Goal: Task Accomplishment & Management: Use online tool/utility

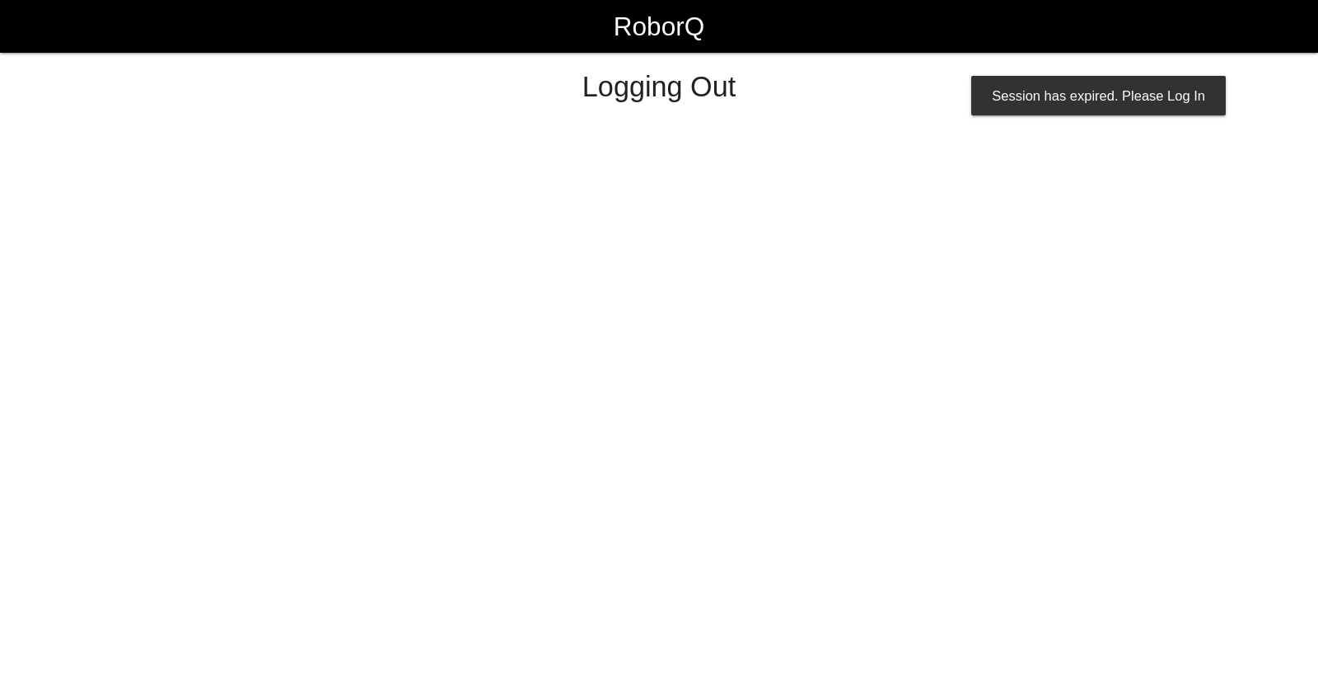
select select "Worker"
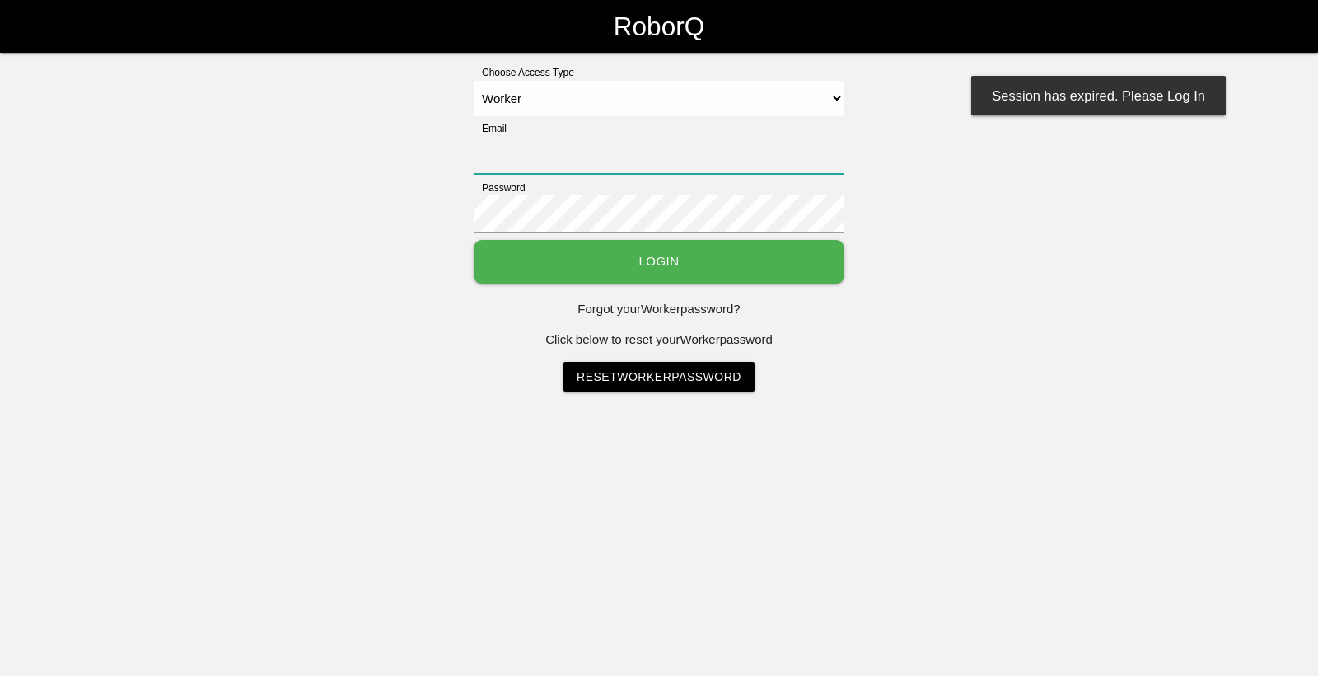
type input "[EMAIL_ADDRESS][DOMAIN_NAME]"
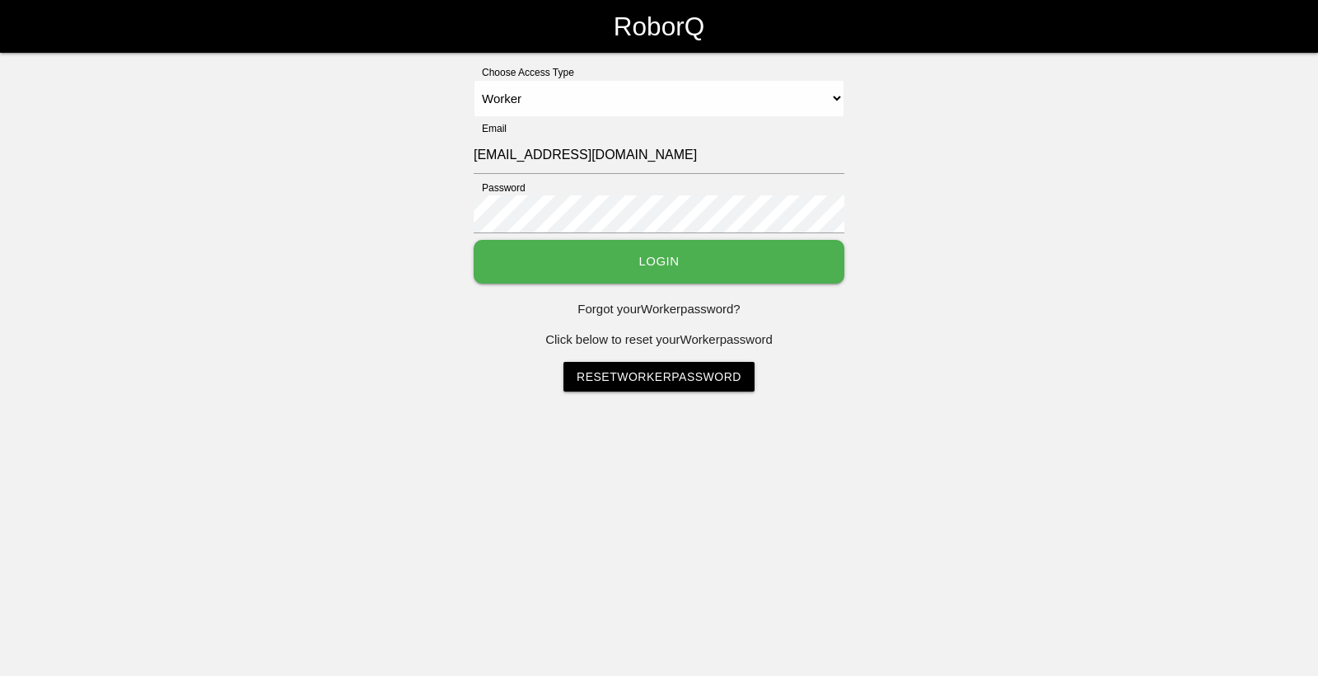
click at [684, 273] on button "Login" at bounding box center [659, 262] width 371 height 44
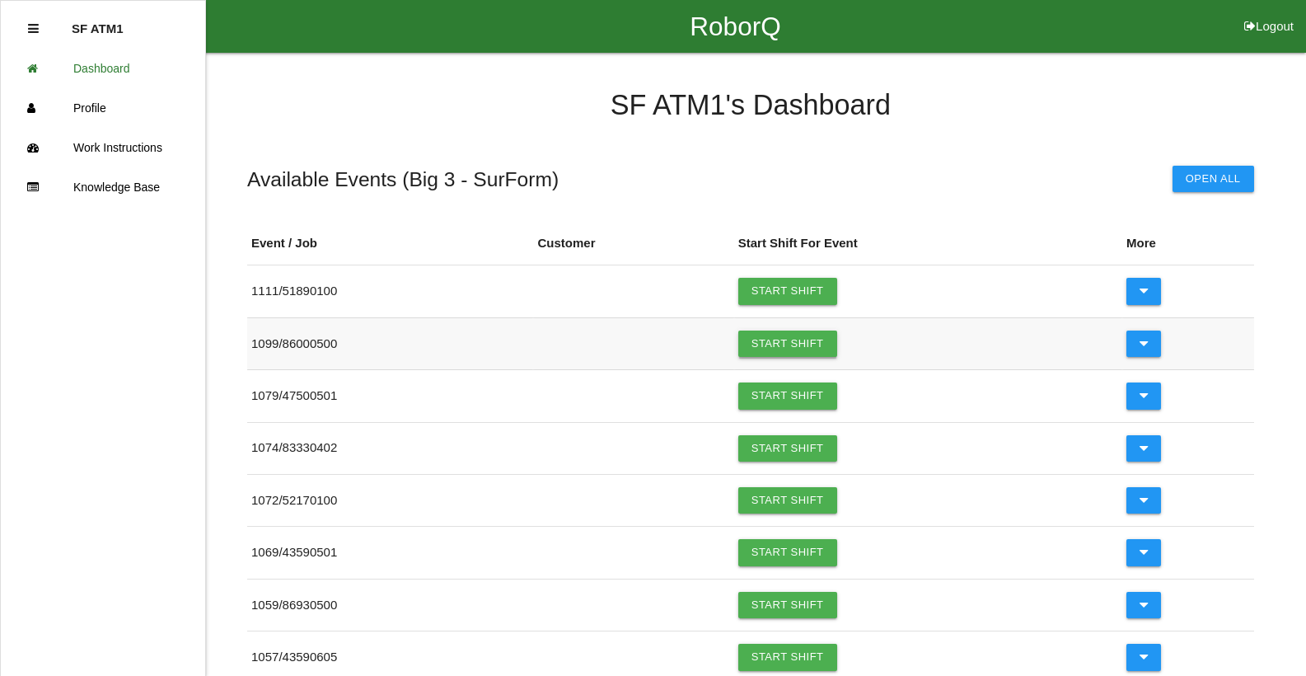
click at [821, 350] on link "Start Shift" at bounding box center [787, 343] width 99 height 26
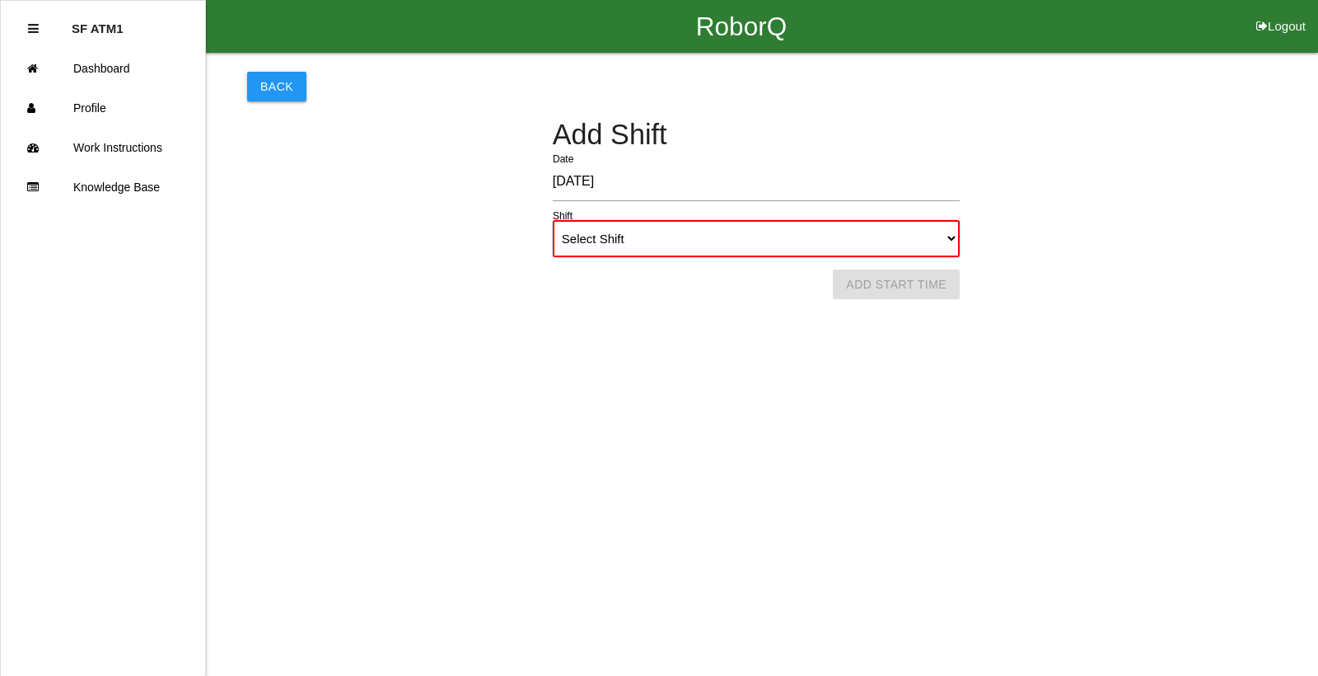
click at [957, 242] on select "Select Shift 1st Shift 2nd Shift 3rd Shift 4th Shift" at bounding box center [756, 238] width 407 height 37
select select "1"
click at [553, 220] on select "Select Shift 1st Shift 2nd Shift 3rd Shift 4th Shift" at bounding box center [756, 238] width 407 height 37
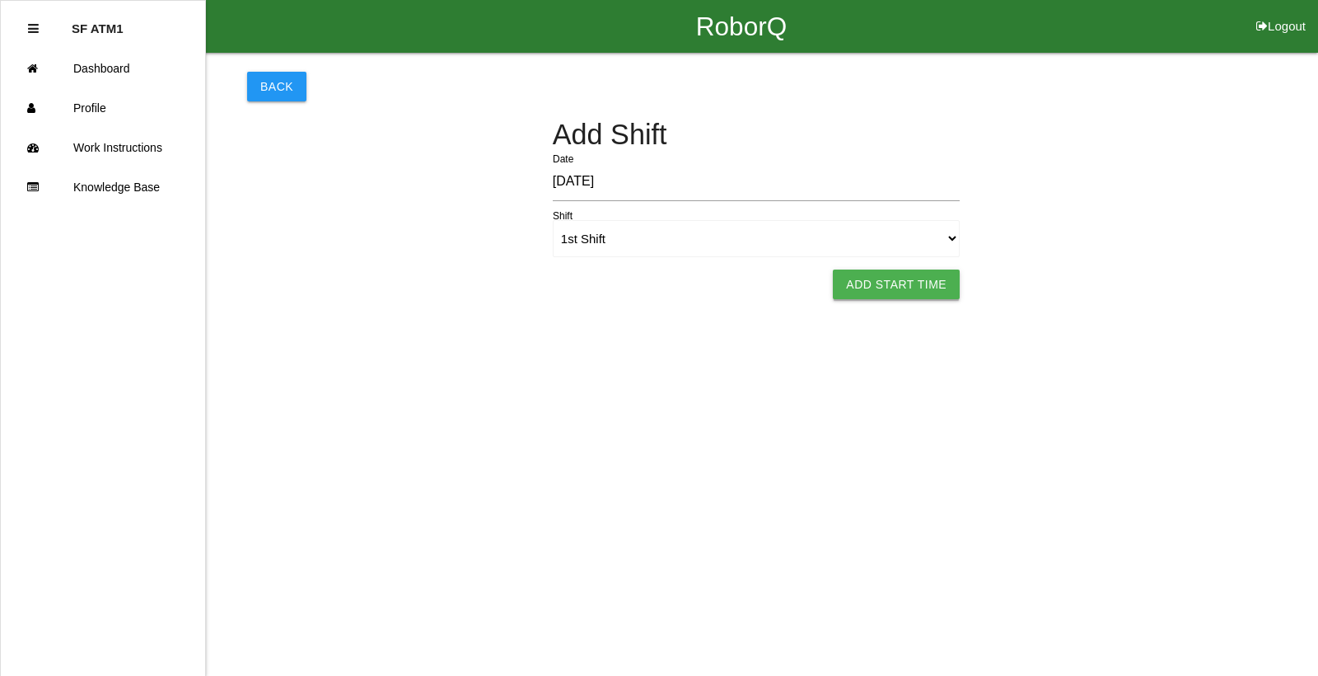
click at [896, 287] on button "Add Start Time" at bounding box center [896, 284] width 127 height 30
select select "3"
select select "27"
select select "2"
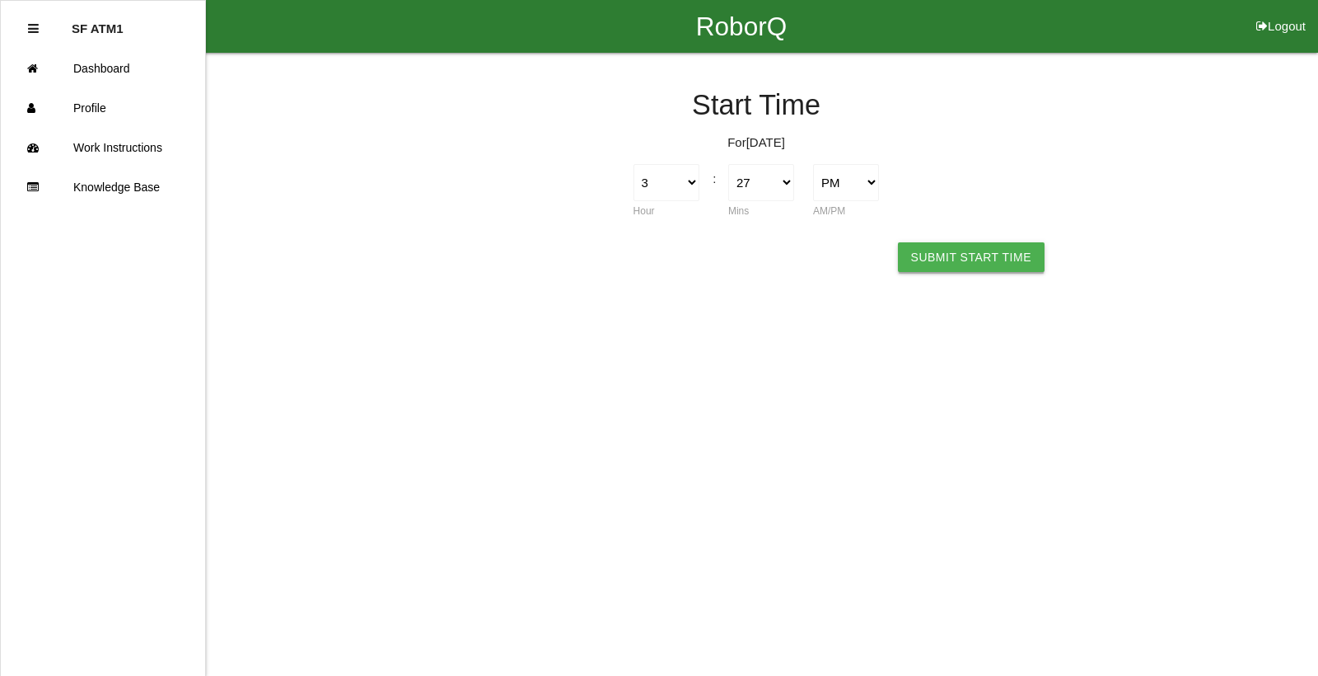
click at [1004, 262] on button "Submit Start Time" at bounding box center [971, 257] width 147 height 30
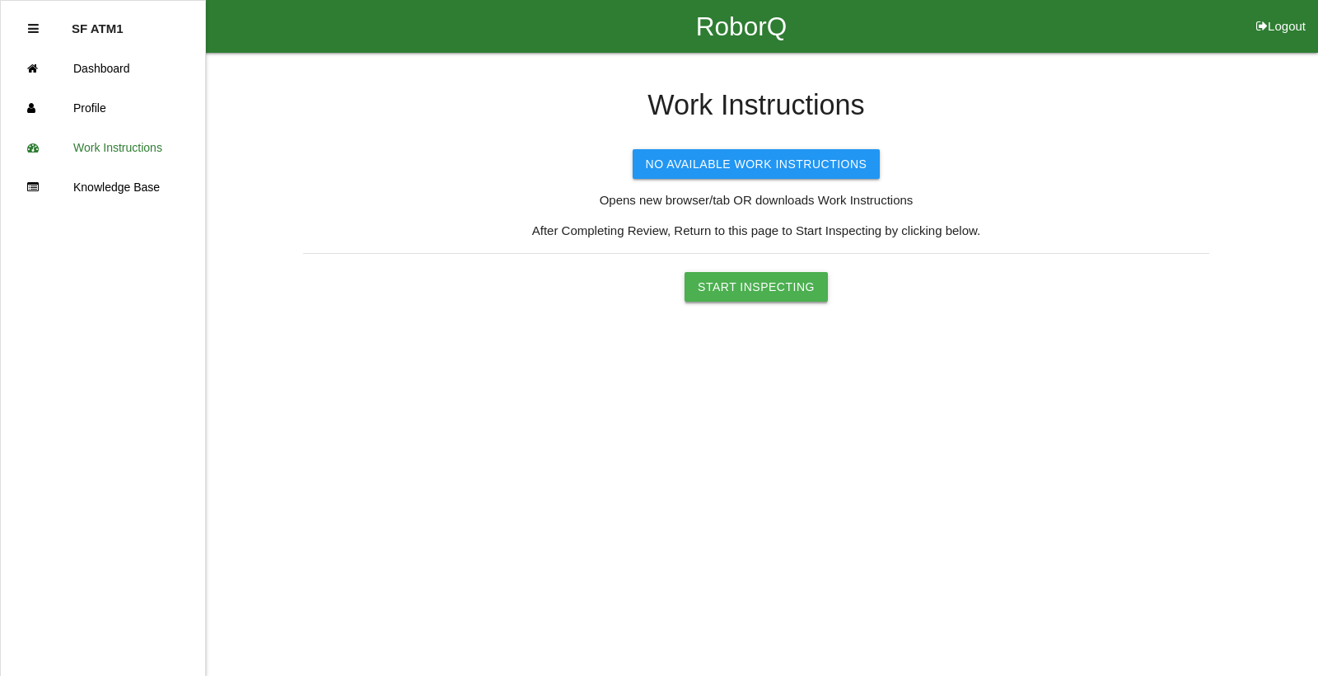
click at [793, 295] on button "Start Inspecting" at bounding box center [756, 287] width 143 height 30
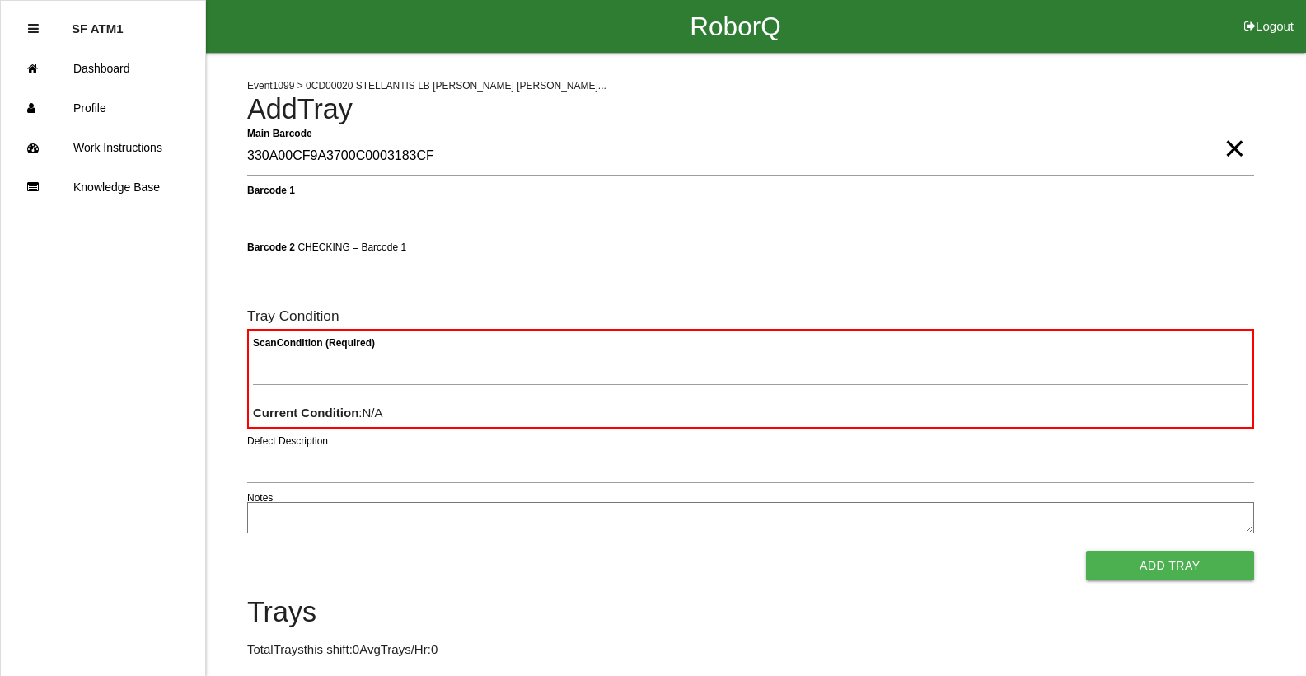
type Barcode "330A00CF9A3700C0003183CF"
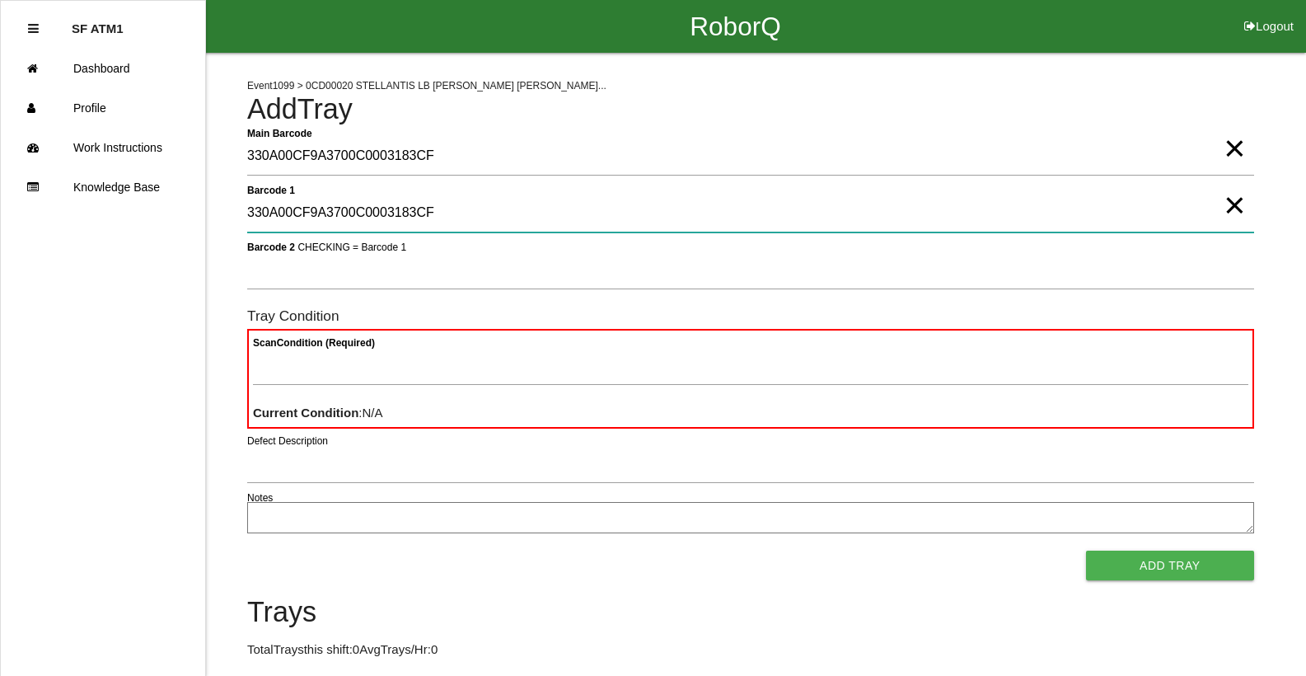
type 1 "330A00CF9A3700C0003183CF"
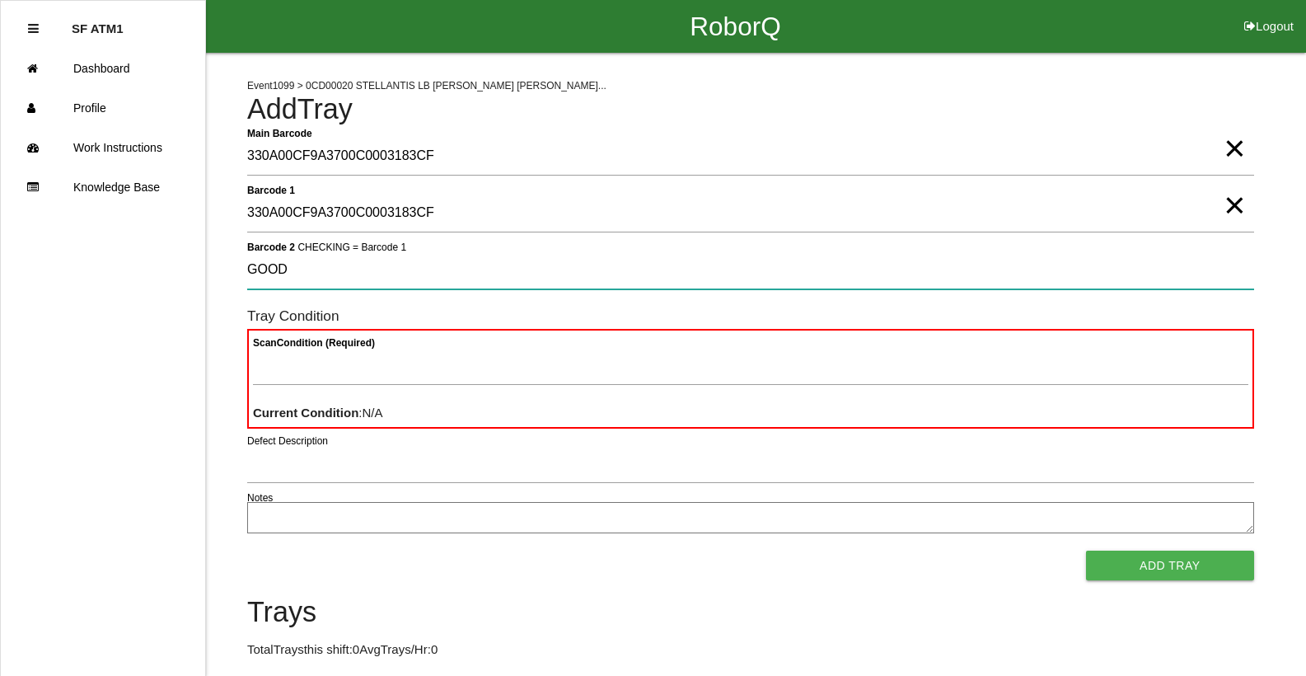
type 2 "GOOD"
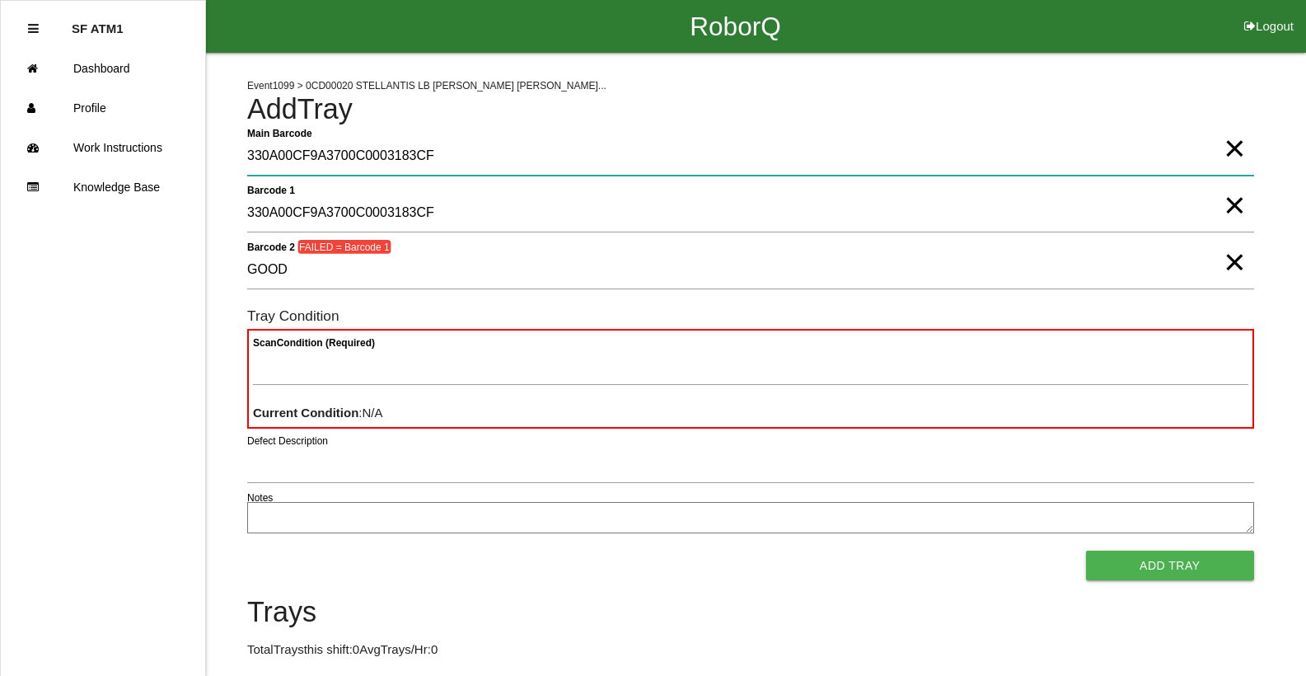
click at [436, 168] on Barcode "330A00CF9A3700C0003183CF" at bounding box center [750, 157] width 1007 height 38
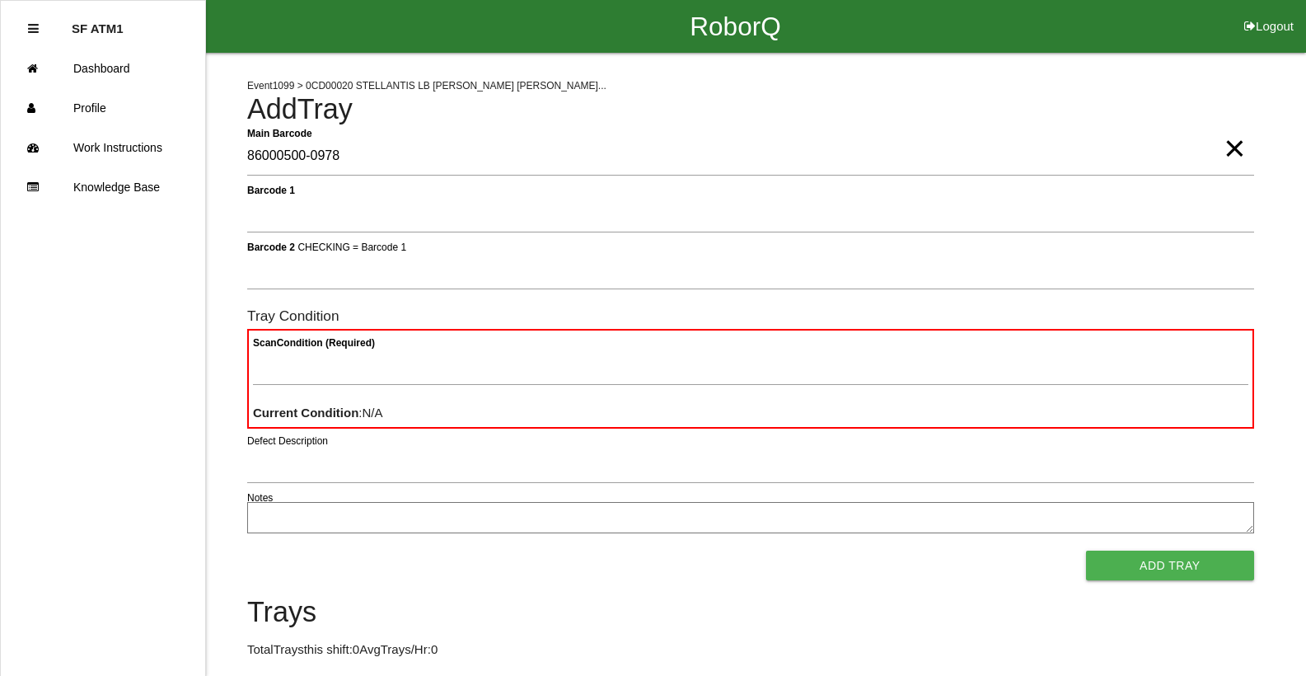
type Barcode "86000500-0978"
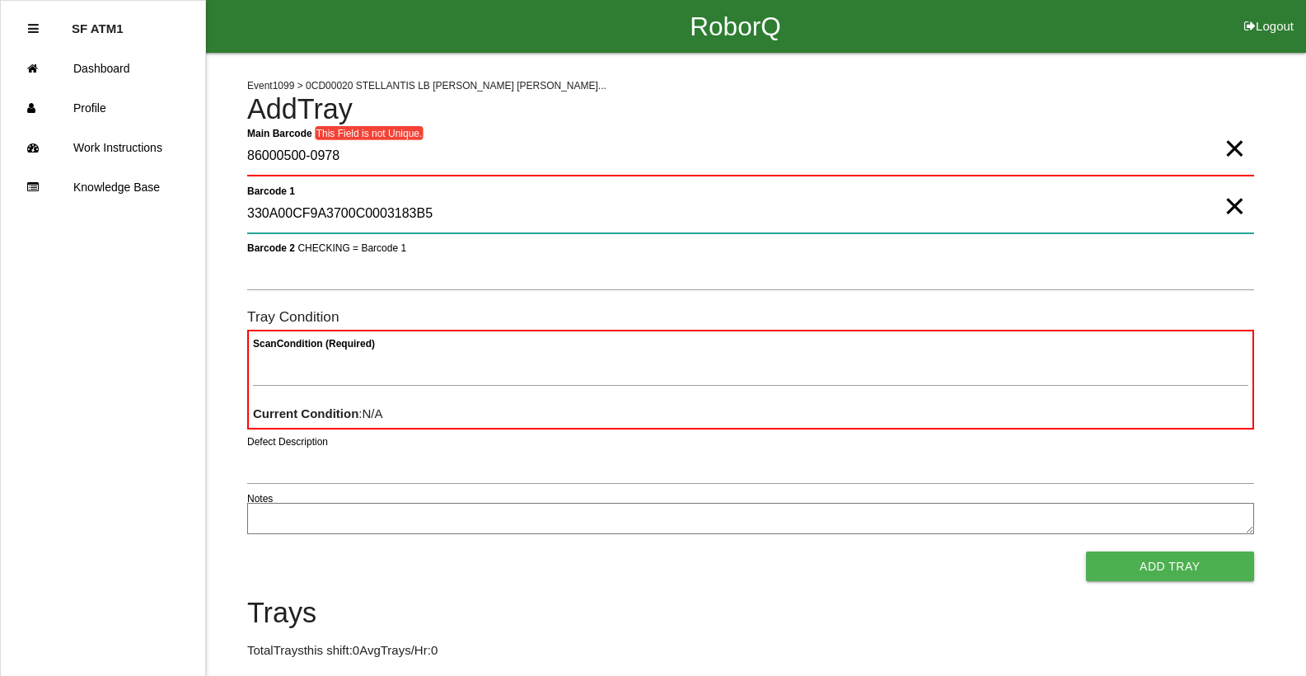
type 1 "330A00CF9A3700C0003183B5"
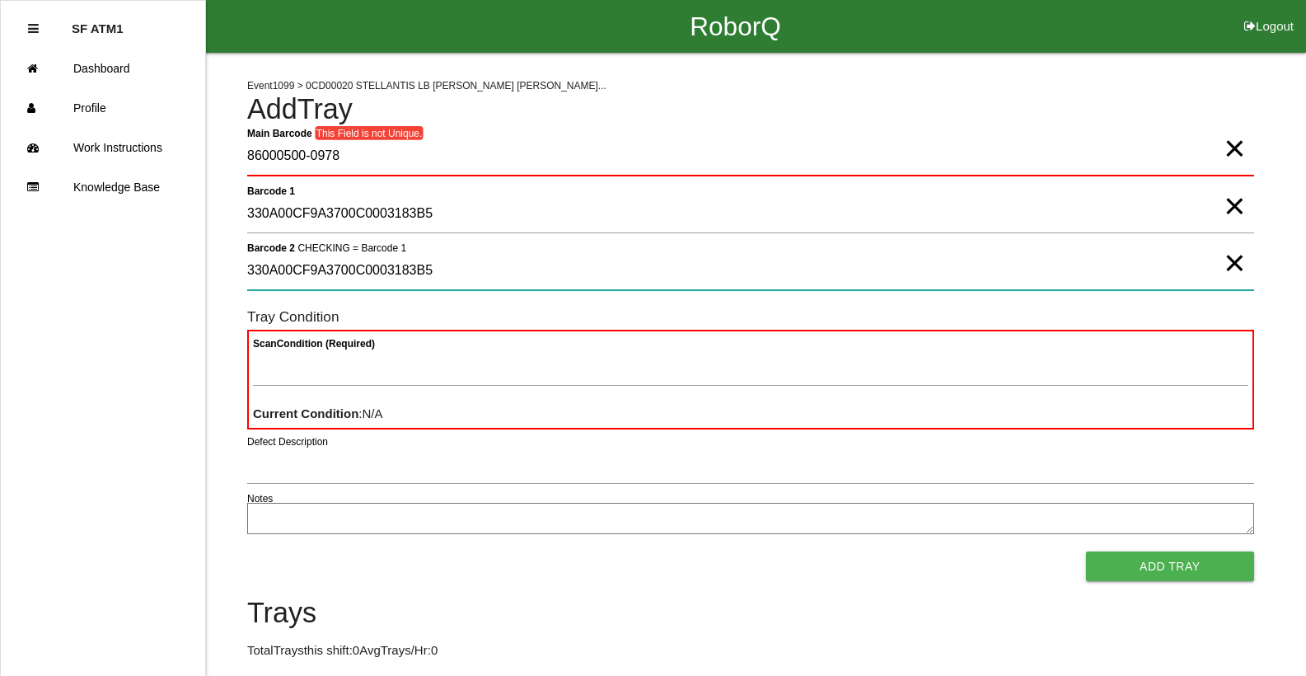
type 2 "330A00CF9A3700C0003183B5"
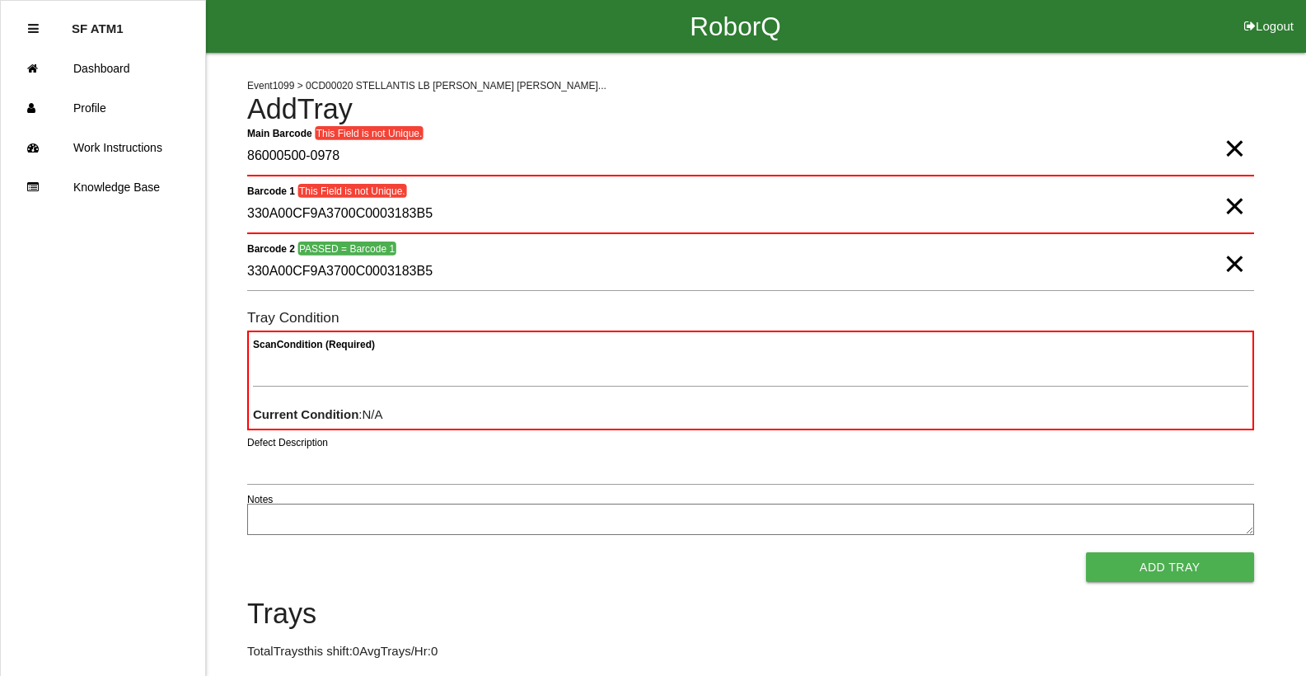
click at [1227, 264] on span "×" at bounding box center [1234, 247] width 21 height 33
click at [1229, 206] on span "×" at bounding box center [1234, 189] width 21 height 33
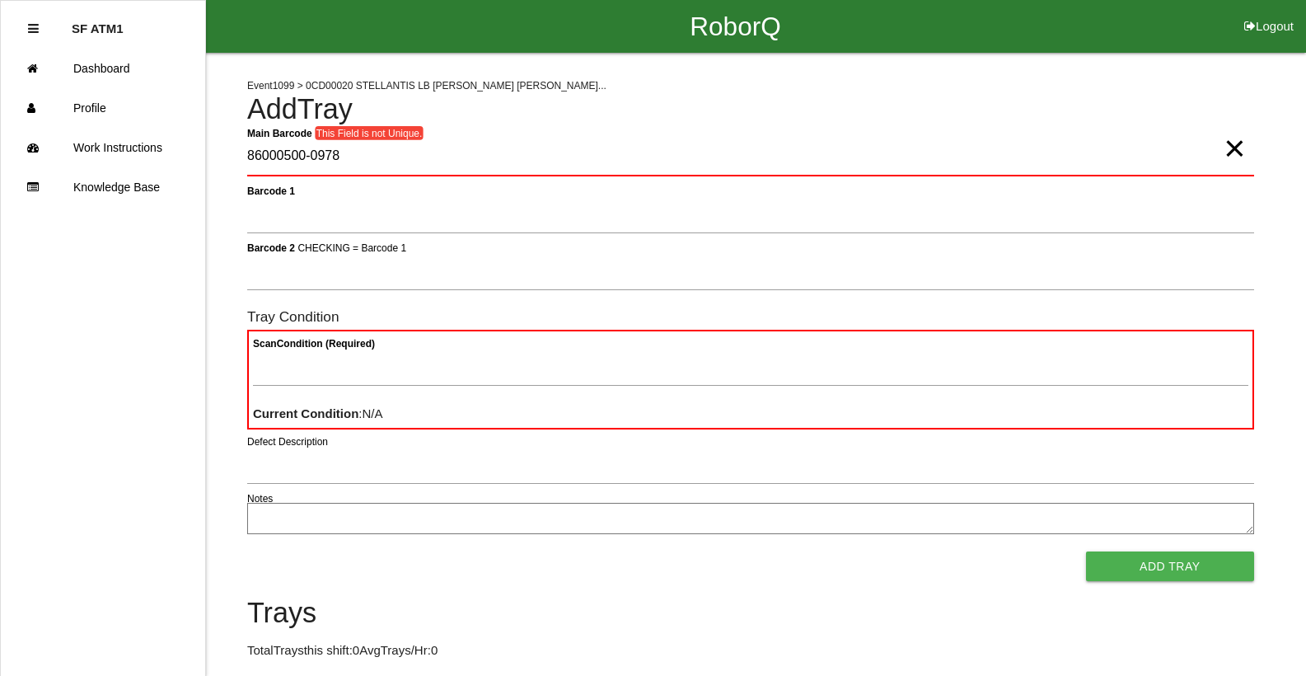
click at [1238, 148] on span "×" at bounding box center [1234, 131] width 21 height 33
click at [690, 149] on Barcode "Main Barcode" at bounding box center [750, 157] width 1007 height 39
type Barcode "86000500-0994"
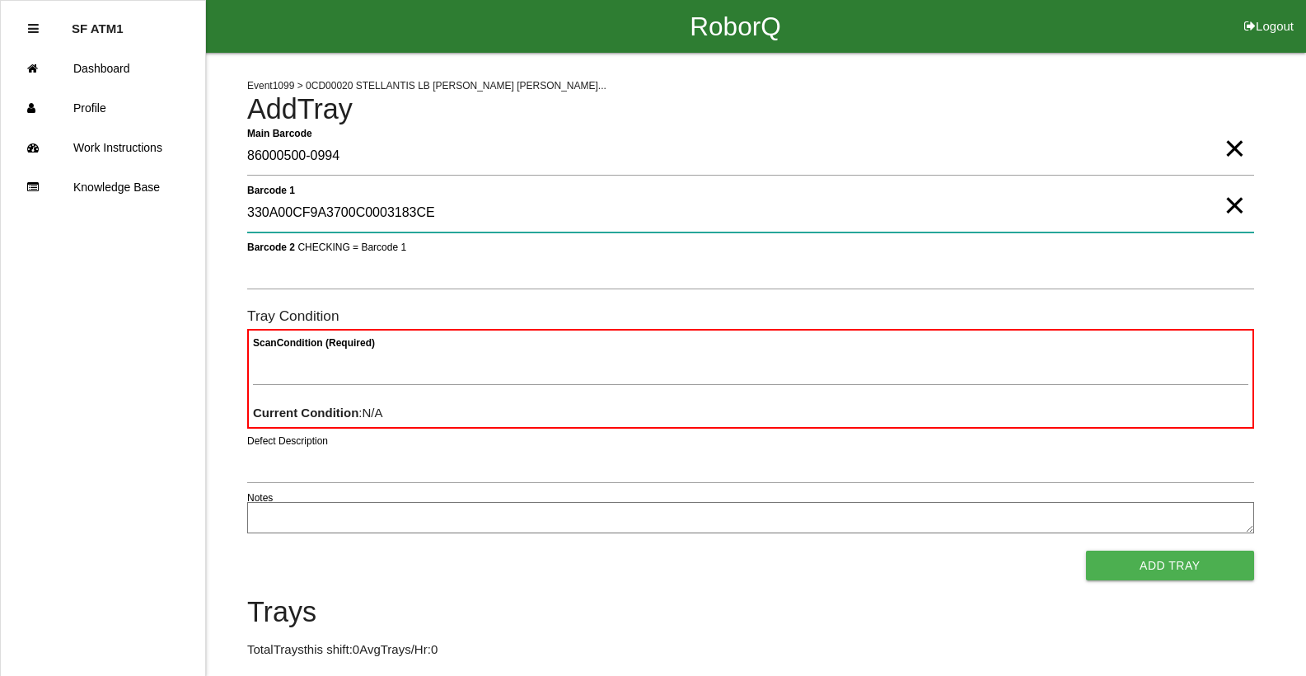
type 1 "330A00CF9A3700C0003183CE"
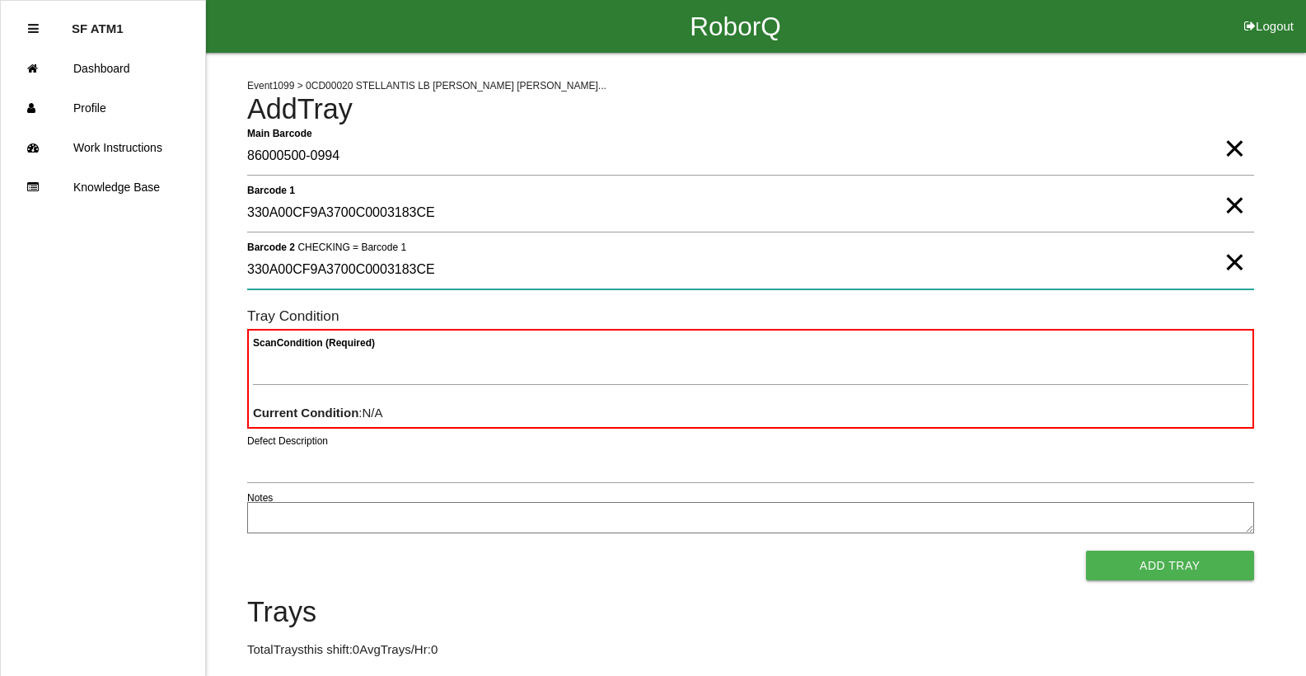
type 2 "330A00CF9A3700C0003183CE"
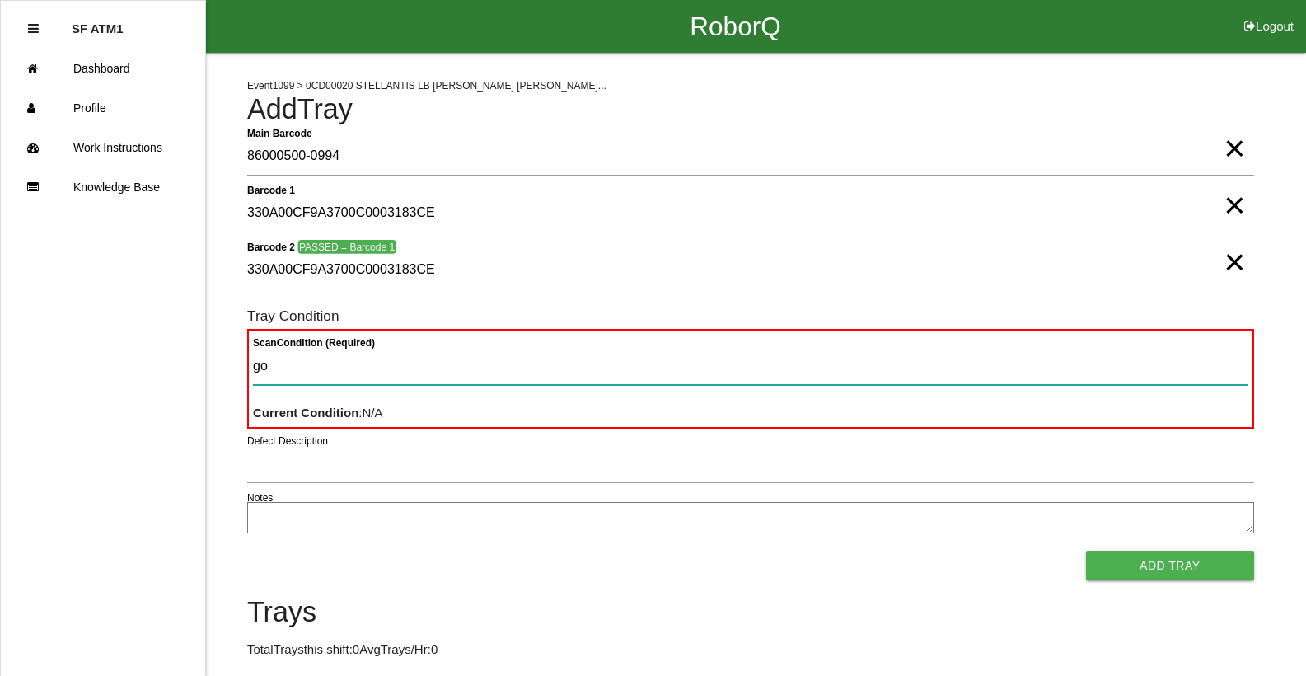
type Condition "goo"
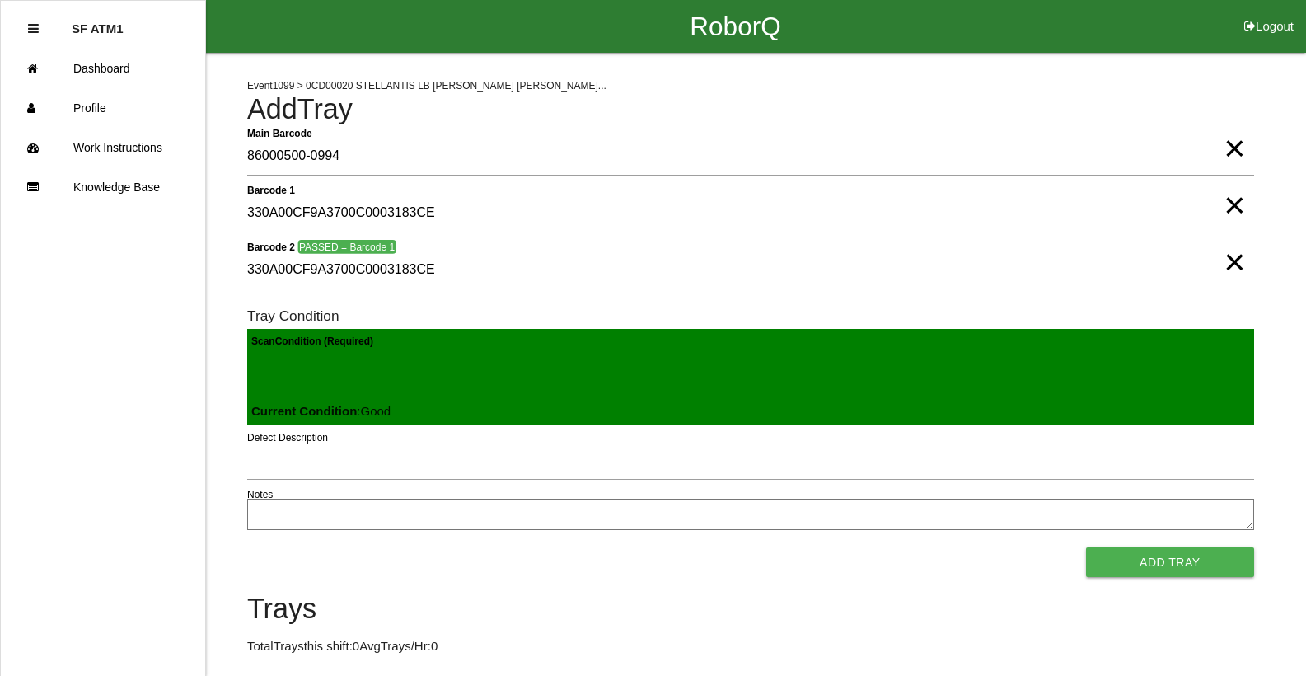
click at [1086, 547] on button "Add Tray" at bounding box center [1170, 562] width 168 height 30
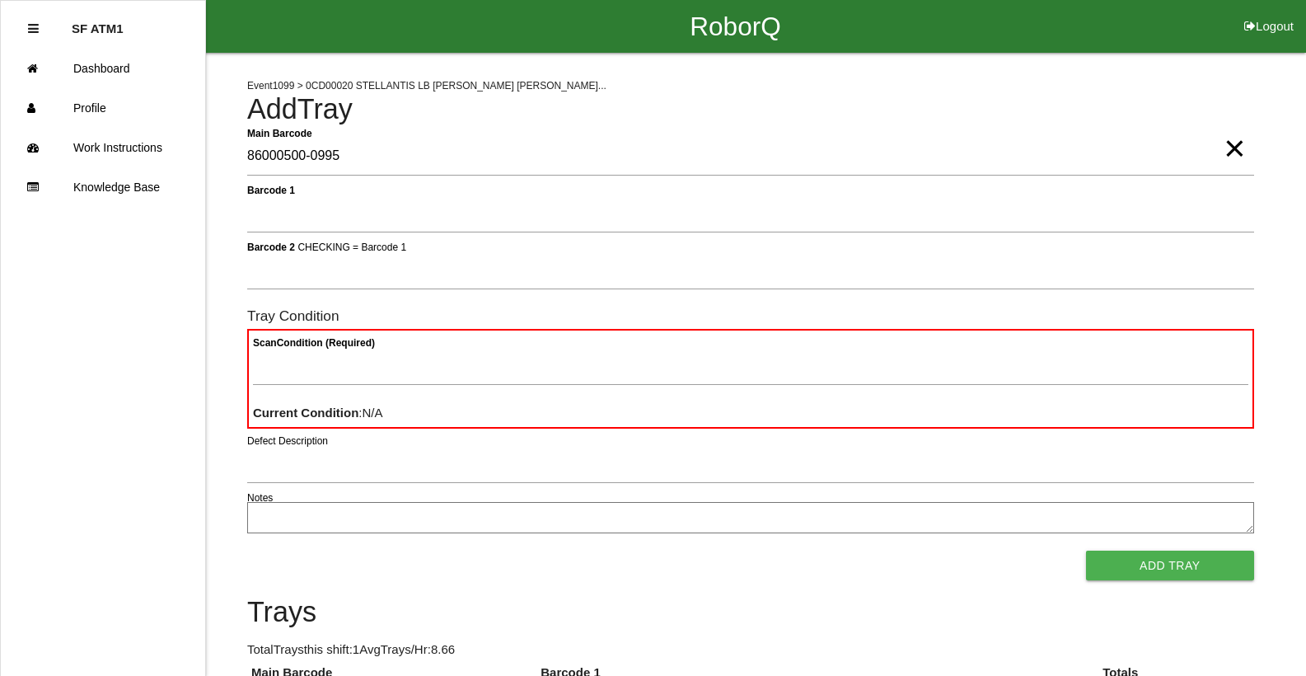
type Barcode "86000500-0995"
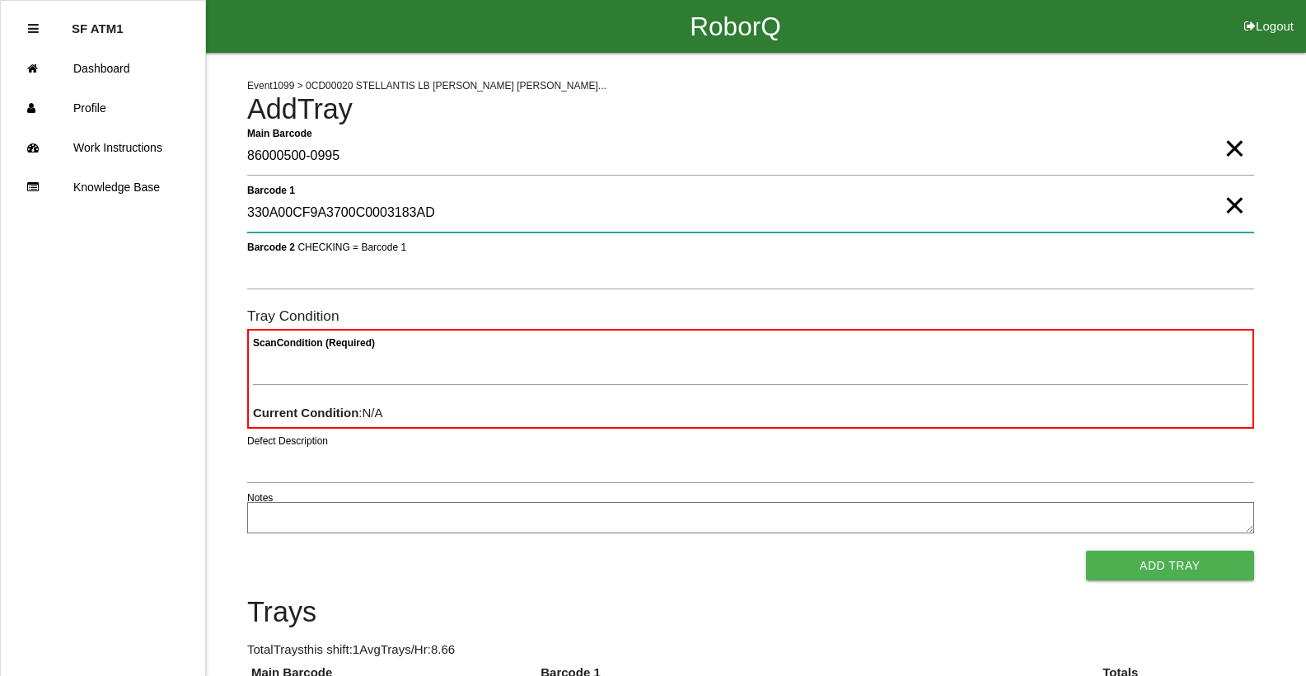
type 1 "330A00CF9A3700C0003183AD"
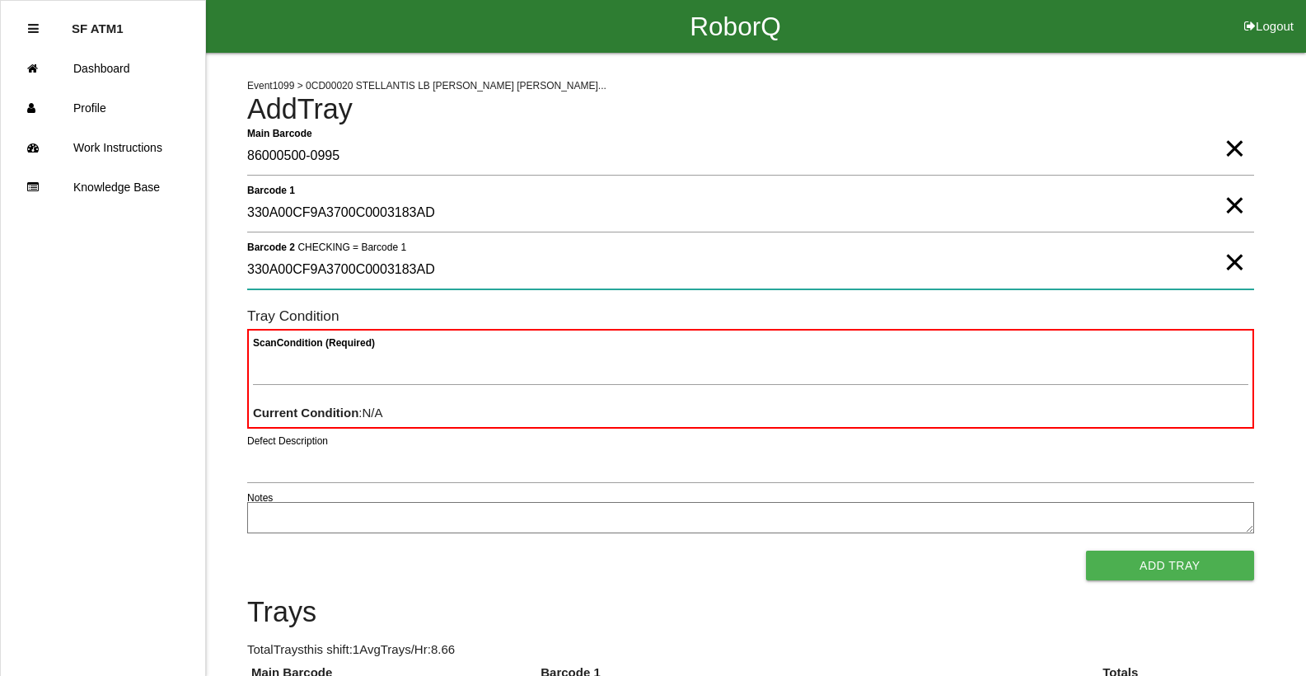
type 2 "330A00CF9A3700C0003183AD"
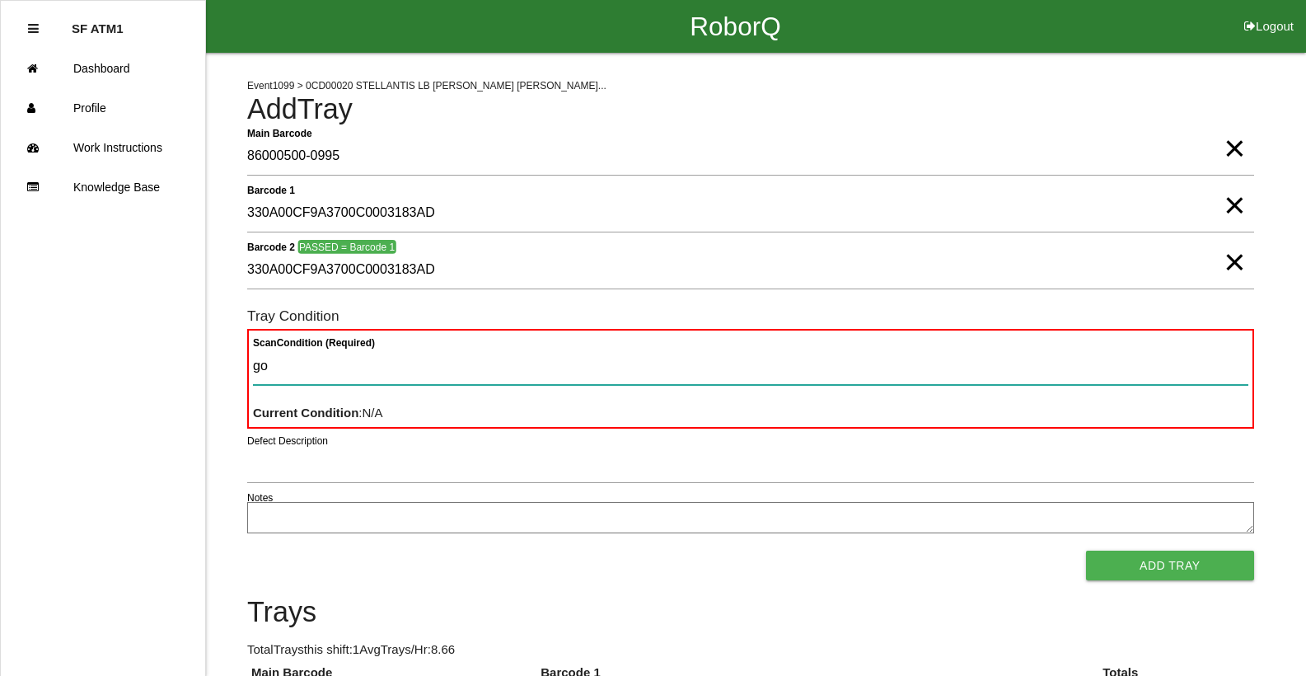
type Condition "goo"
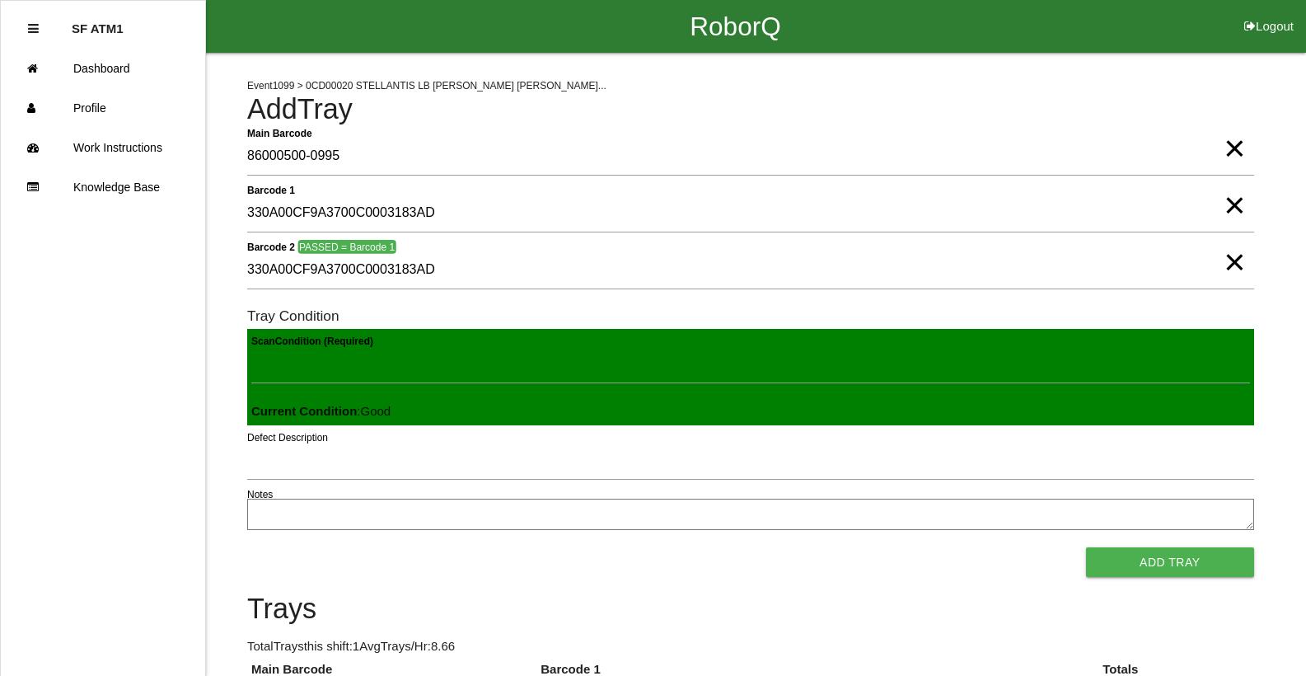
click at [1086, 547] on button "Add Tray" at bounding box center [1170, 562] width 168 height 30
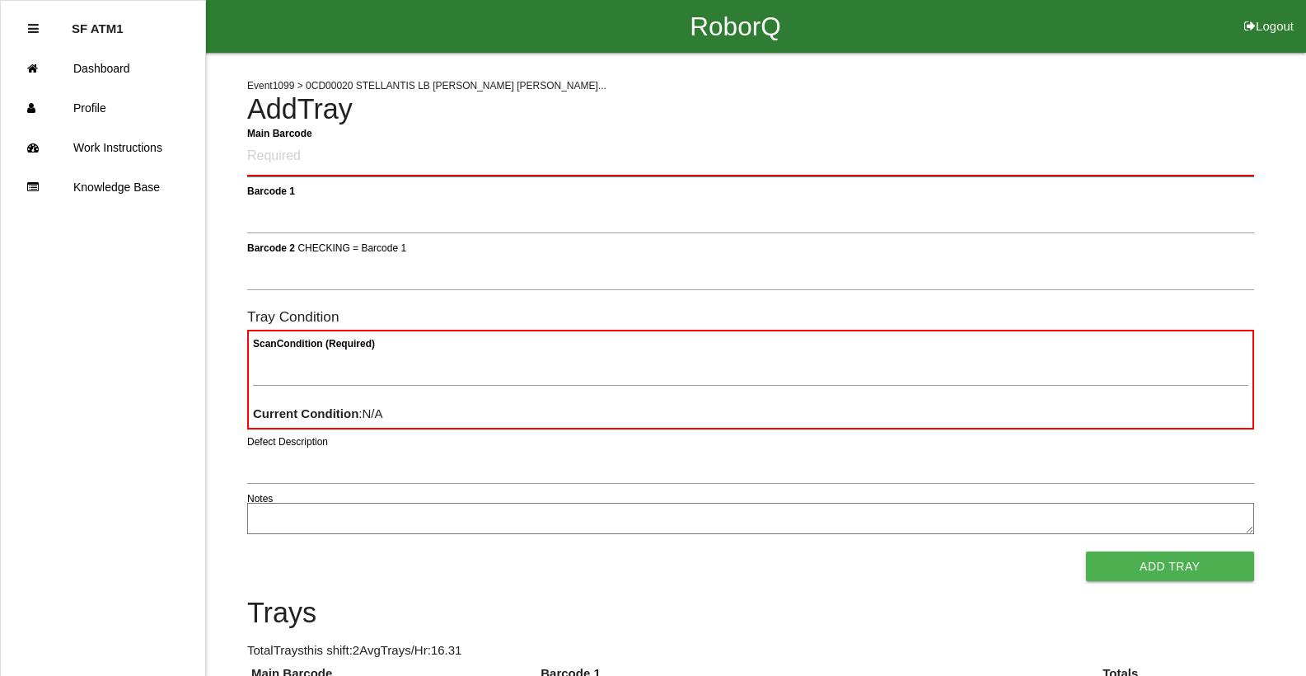
click at [279, 170] on Barcode "Main Barcode" at bounding box center [750, 157] width 1007 height 39
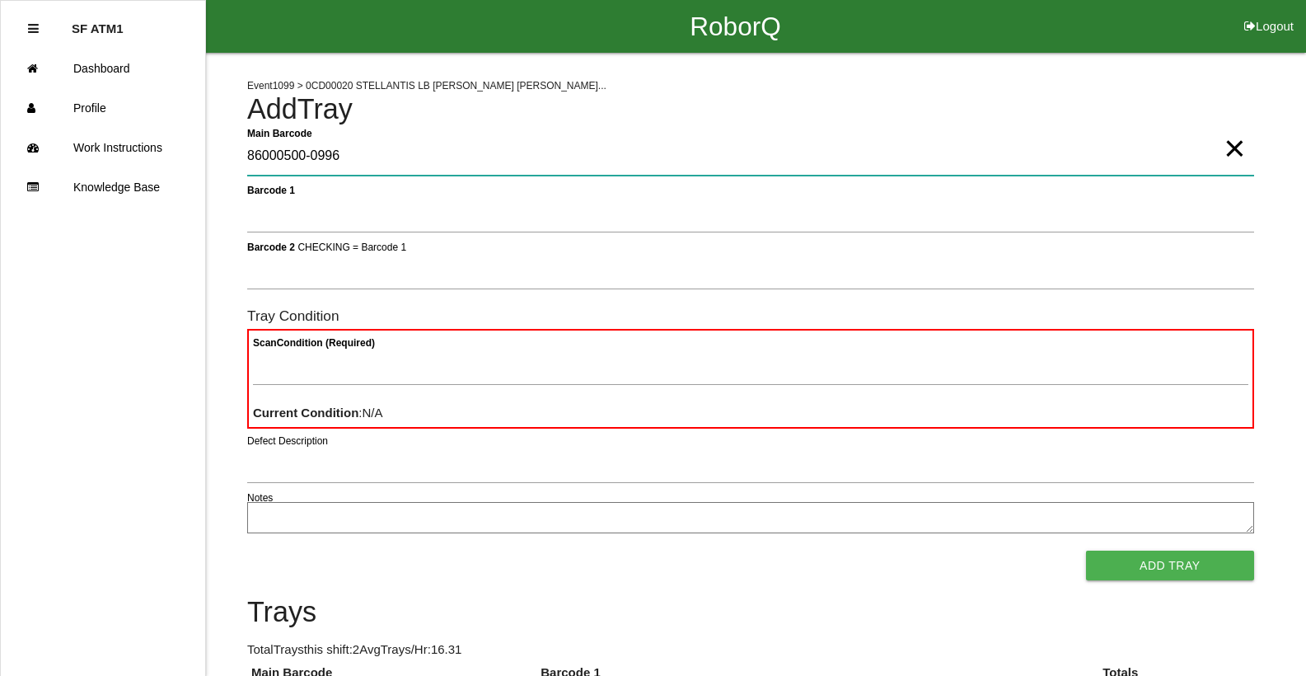
type Barcode "86000500-0996"
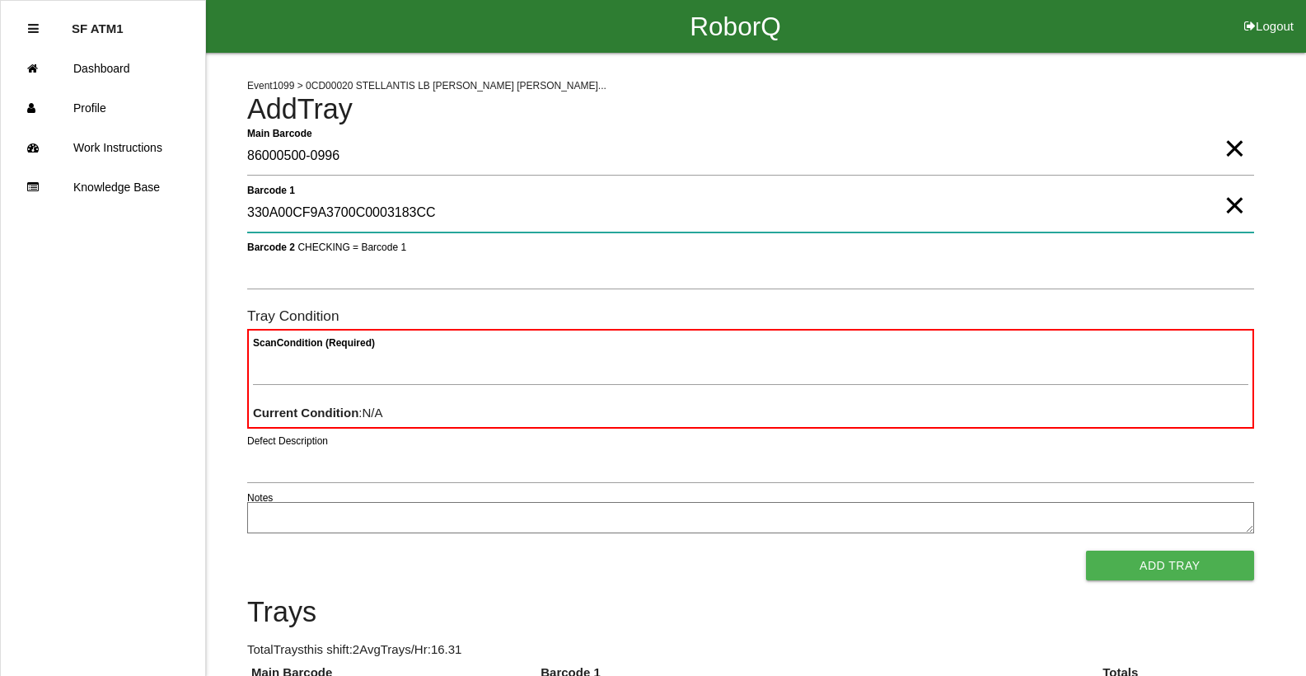
type 1 "330A00CF9A3700C0003183CC"
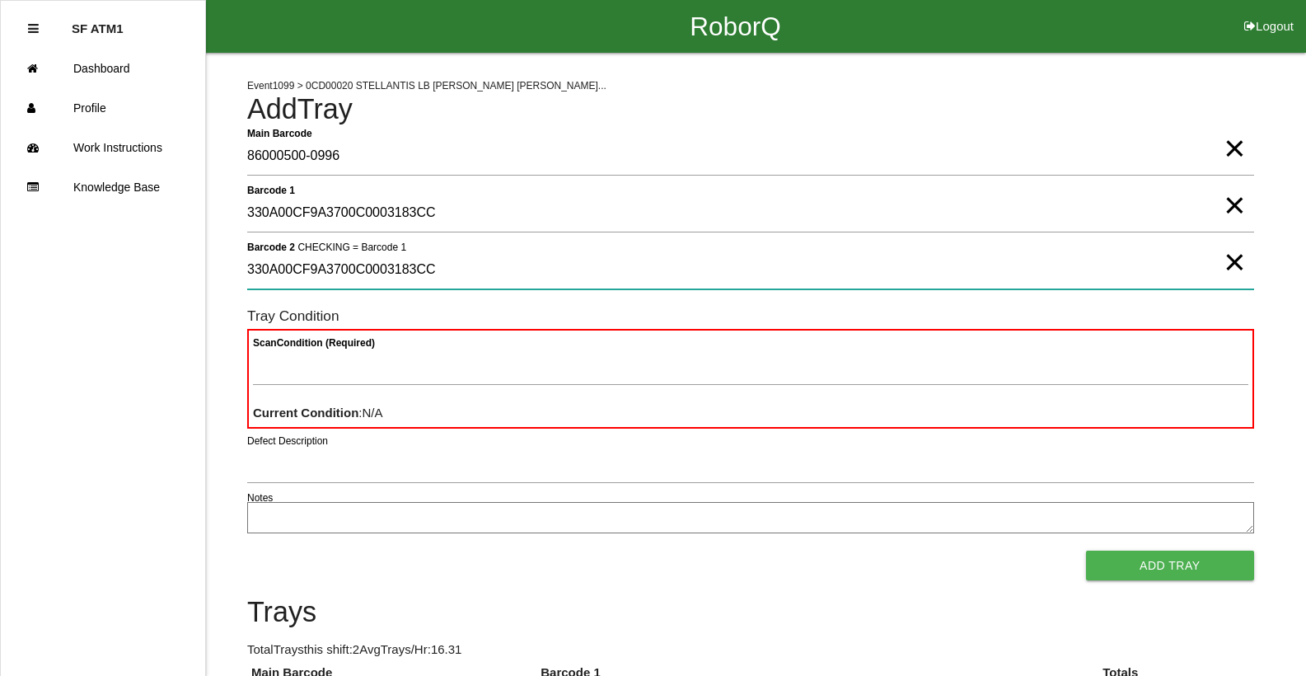
type 2 "330A00CF9A3700C0003183CC"
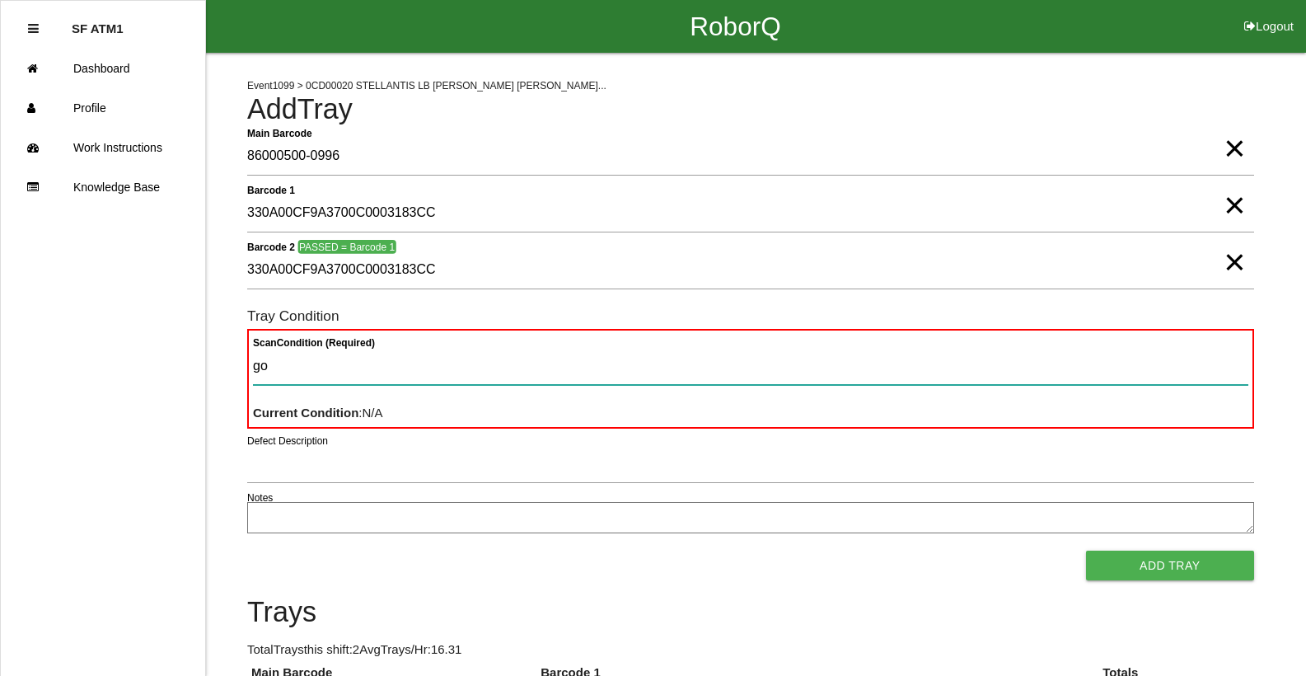
type Condition "goo"
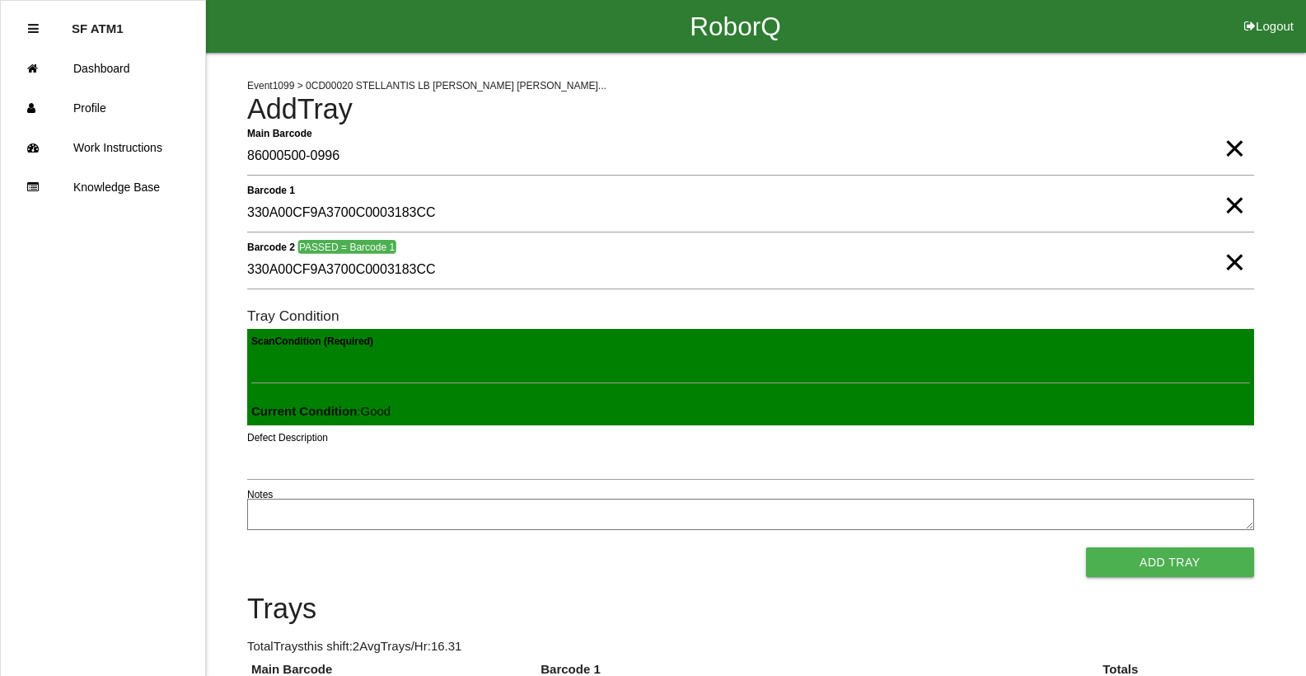
click at [1086, 547] on button "Add Tray" at bounding box center [1170, 562] width 168 height 30
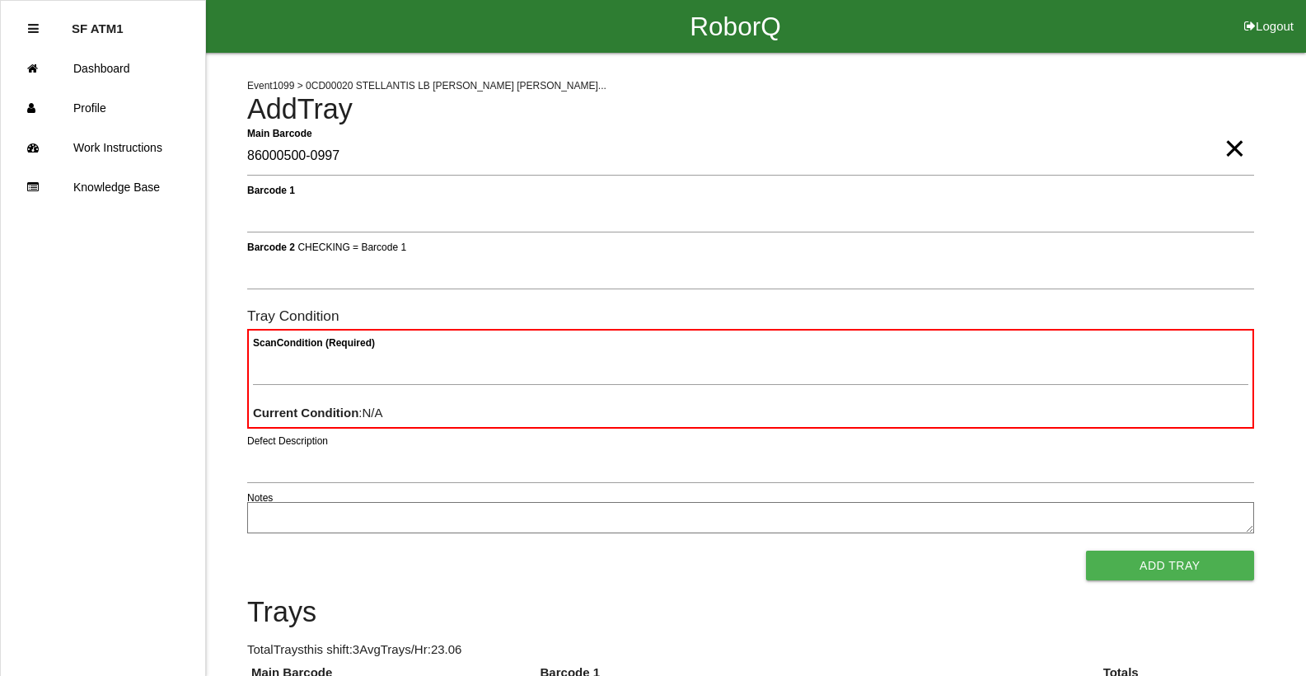
type Barcode "86000500-0997"
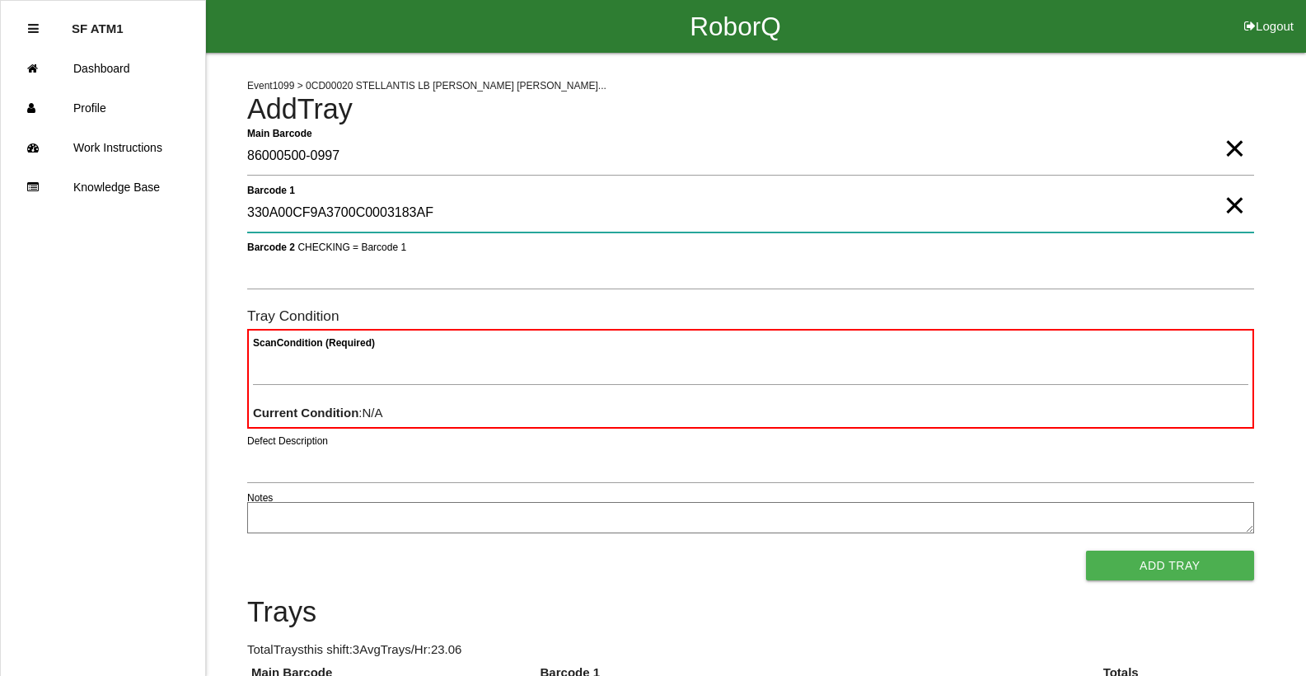
type 1 "330A00CF9A3700C0003183AF"
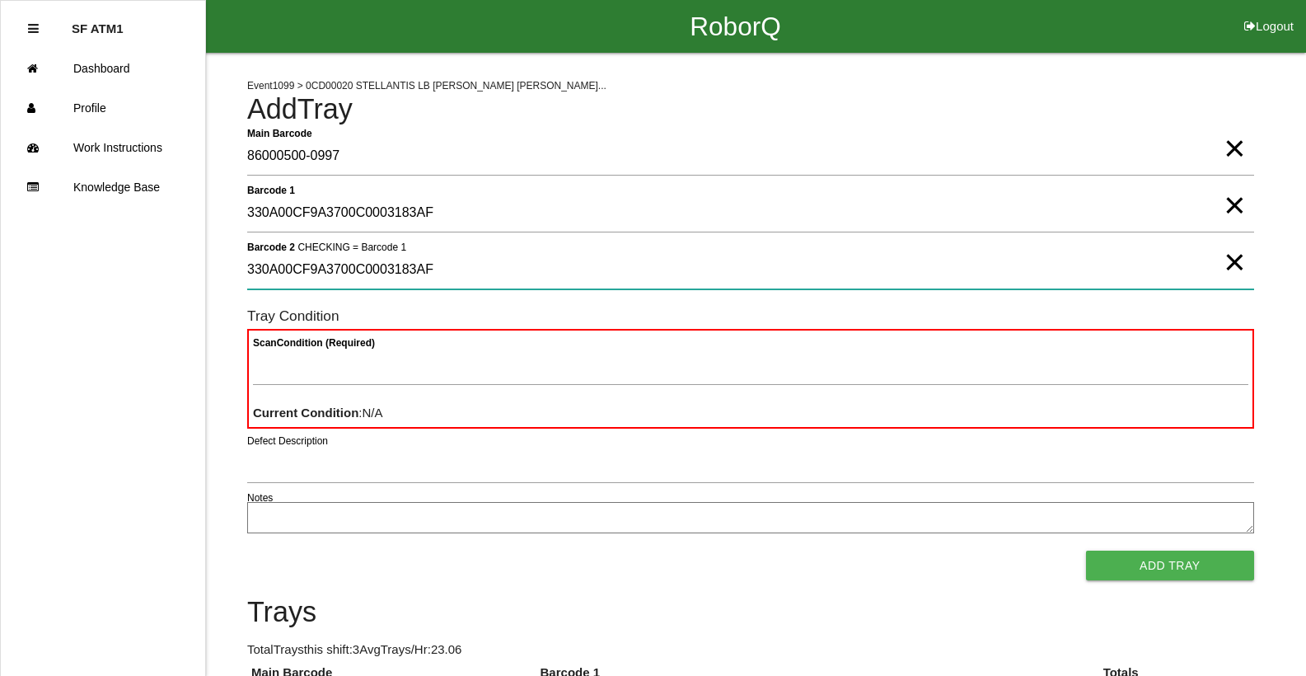
type 2 "330A00CF9A3700C0003183AF"
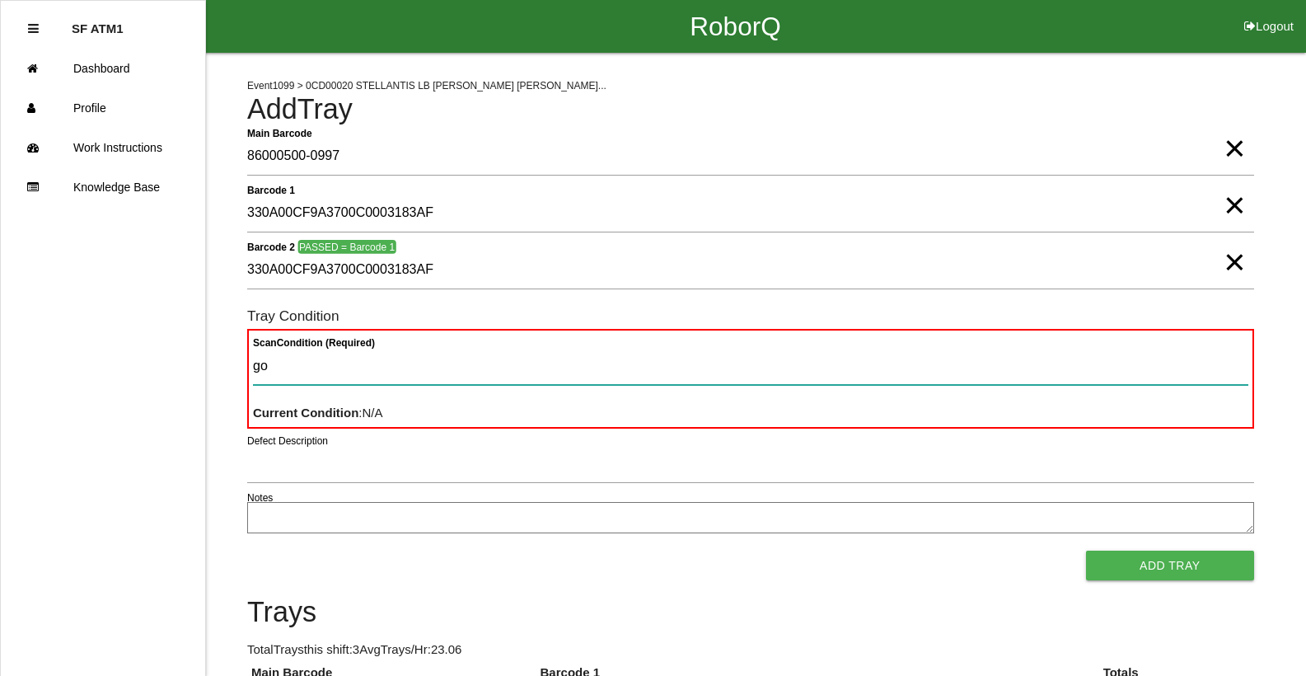
type Condition "goo"
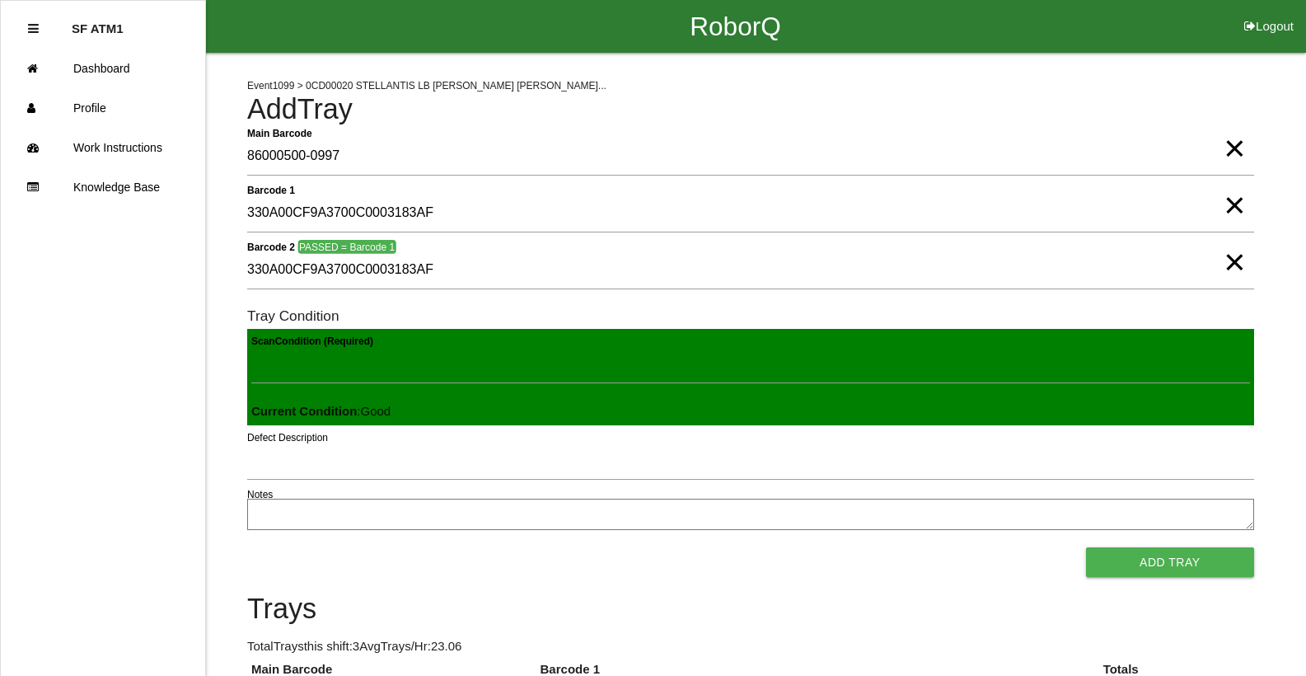
click at [1086, 547] on button "Add Tray" at bounding box center [1170, 562] width 168 height 30
